Goal: Transaction & Acquisition: Purchase product/service

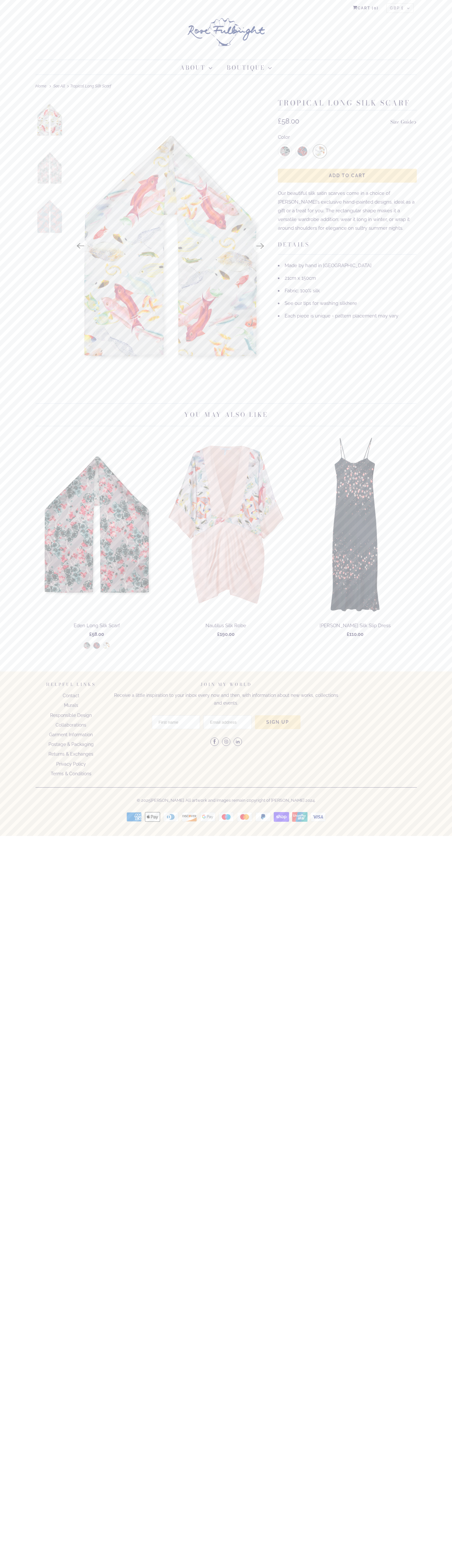
click at [347, 176] on span "Add to Cart" at bounding box center [347, 175] width 37 height 5
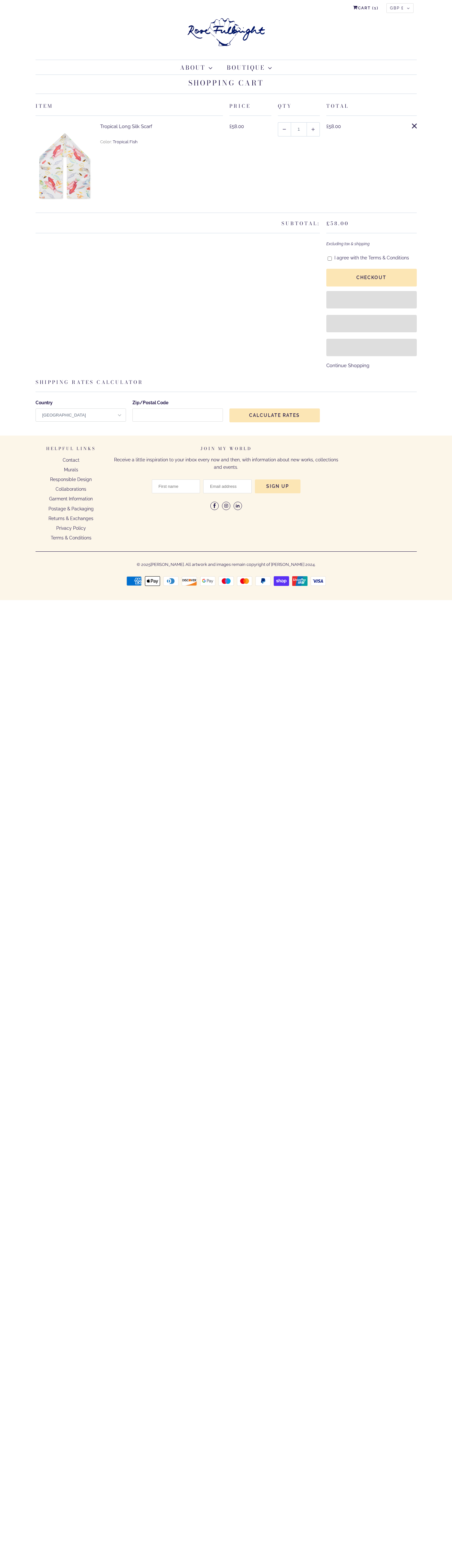
select select "United Kingdom"
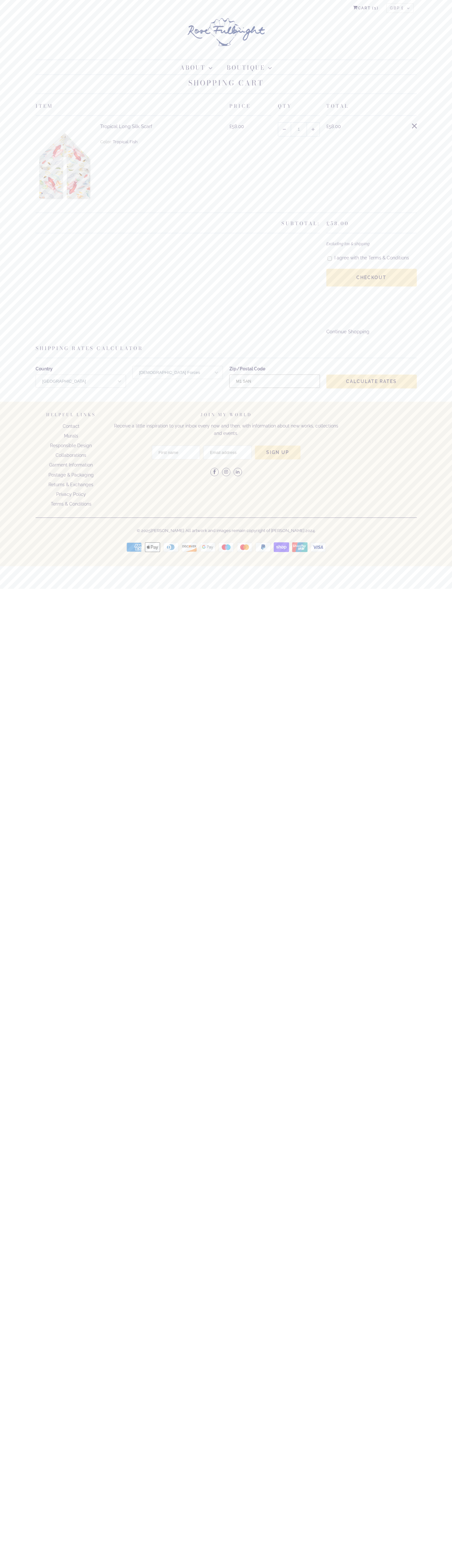
click at [275, 388] on input "M1 5AN" at bounding box center [274, 381] width 90 height 13
type input "M1 5AN"
click at [275, 388] on input "M15AN" at bounding box center [274, 381] width 90 height 13
type input "M15AN"
click at [275, 388] on input "manchester" at bounding box center [274, 381] width 90 height 13
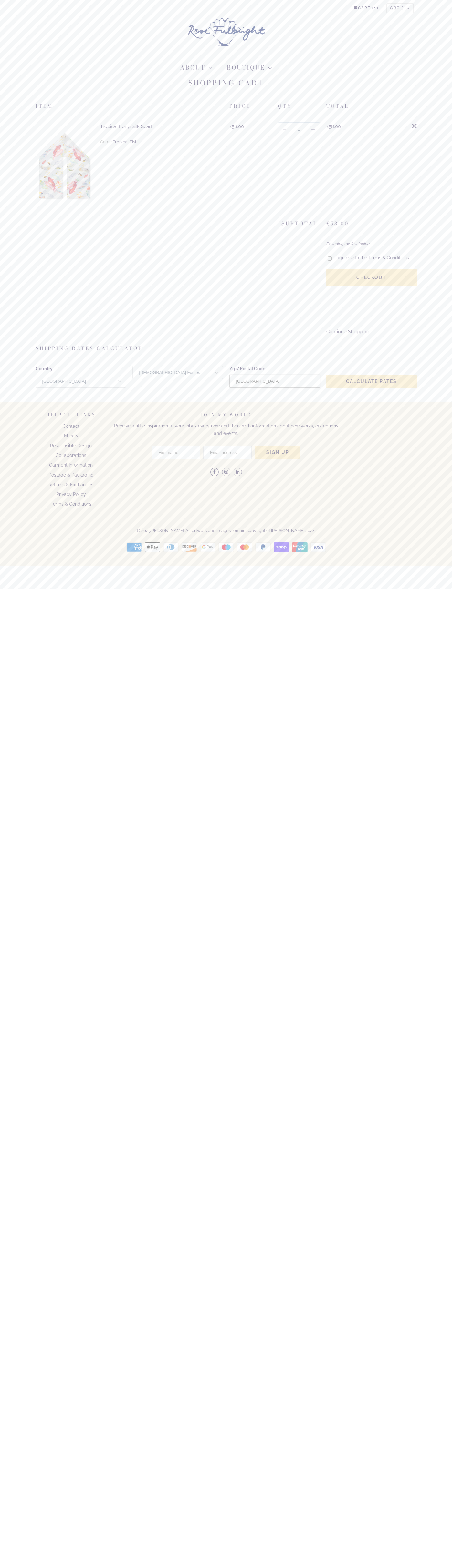
type input "manchester"
click at [275, 388] on input "M1 5AN" at bounding box center [274, 381] width 90 height 13
type input "M1 5AN"
click at [330, 259] on input "I agree with the Terms & Conditions" at bounding box center [329, 259] width 4 height 6
checkbox input "true"
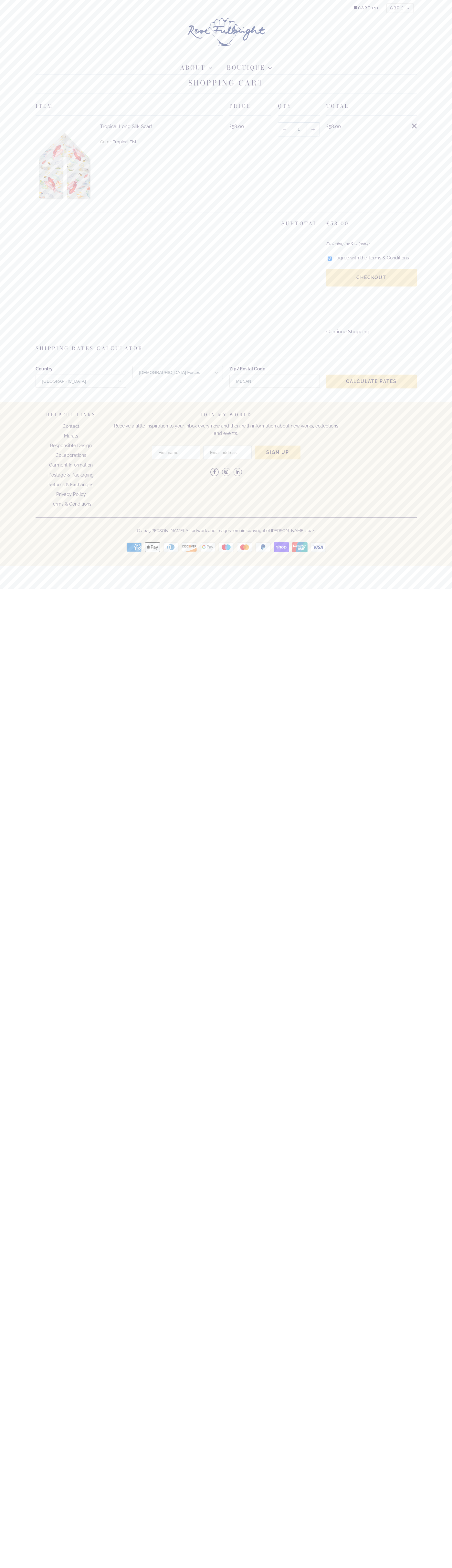
click at [245, 550] on icon at bounding box center [244, 547] width 2 height 4
click at [372, 278] on input "Checkout" at bounding box center [371, 278] width 90 height 18
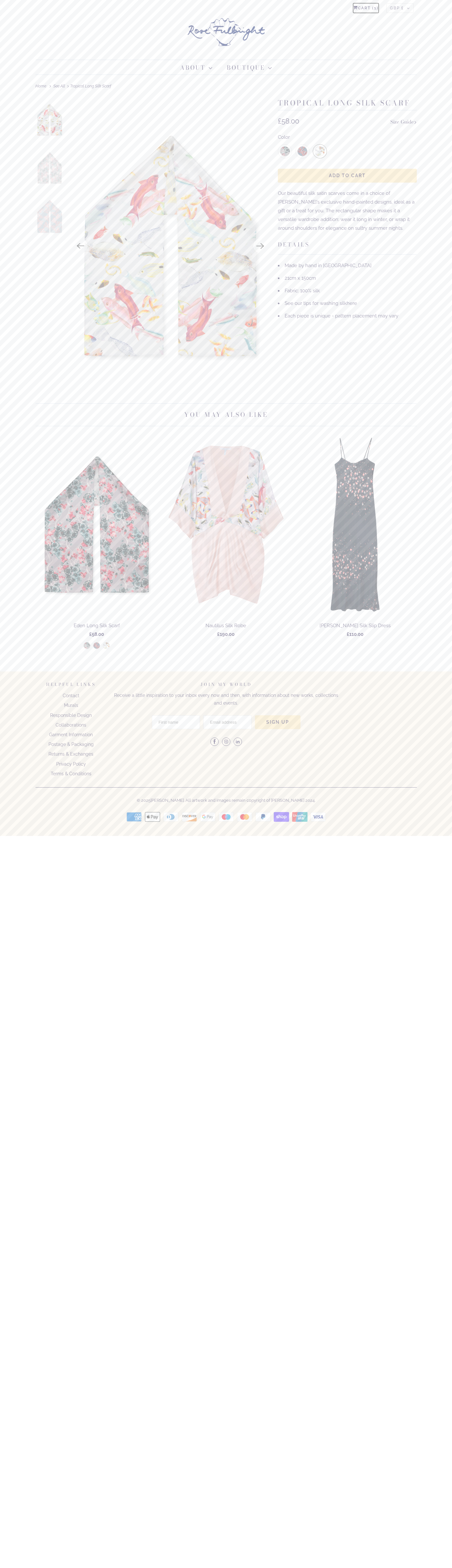
click at [365, 8] on link "Cart ( 1 )" at bounding box center [365, 8] width 26 height 10
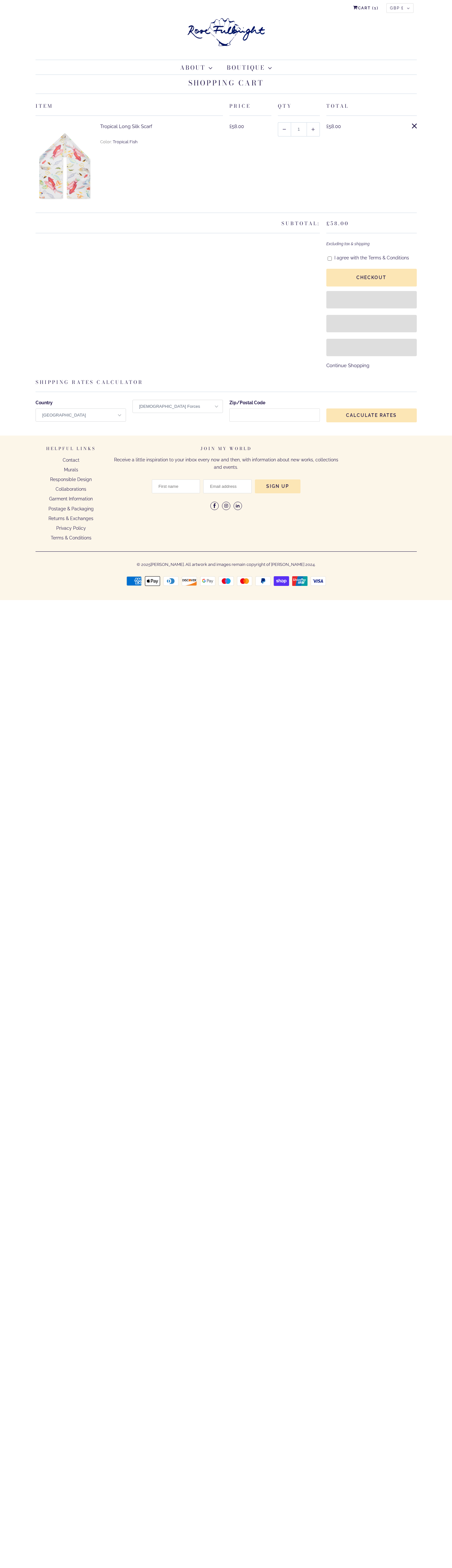
select select "[GEOGRAPHIC_DATA]"
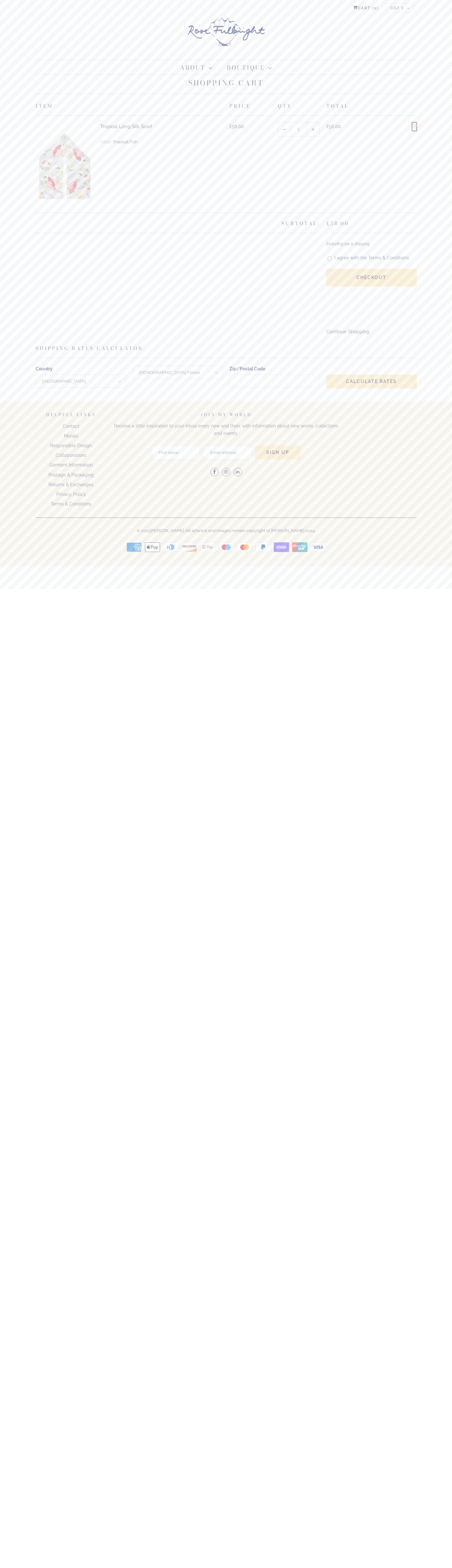
click at [414, 127] on span at bounding box center [414, 126] width 5 height 5
